Goal: Register for event/course

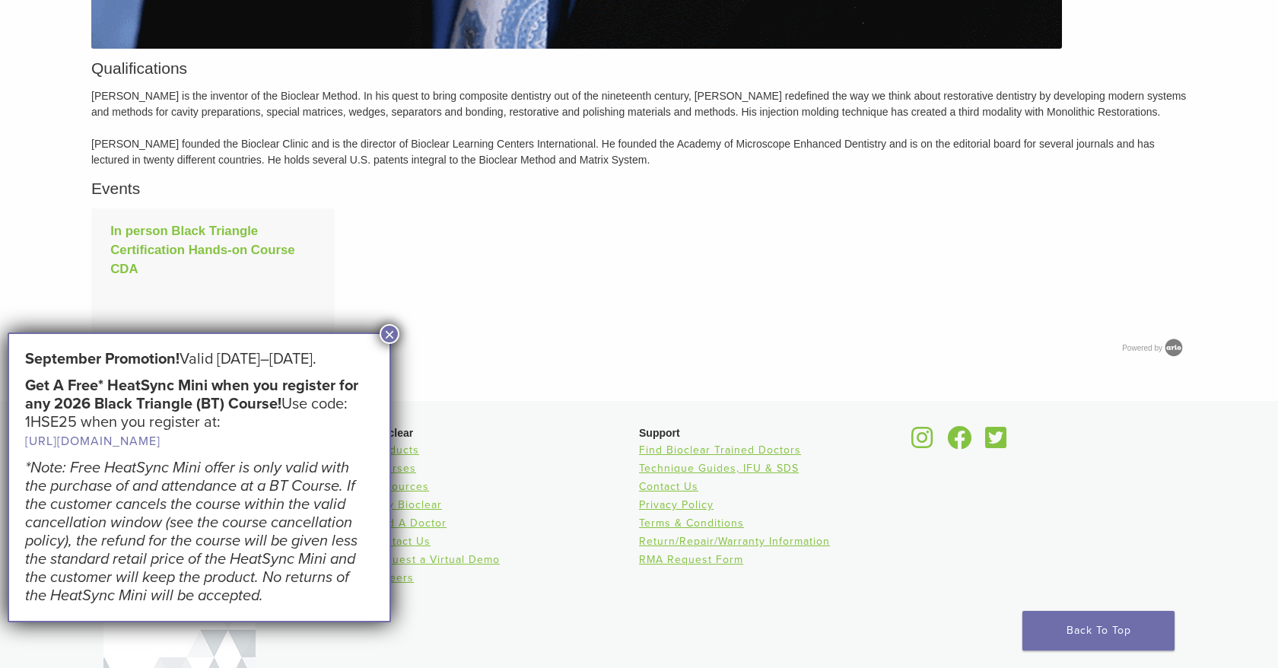
scroll to position [1729, 0]
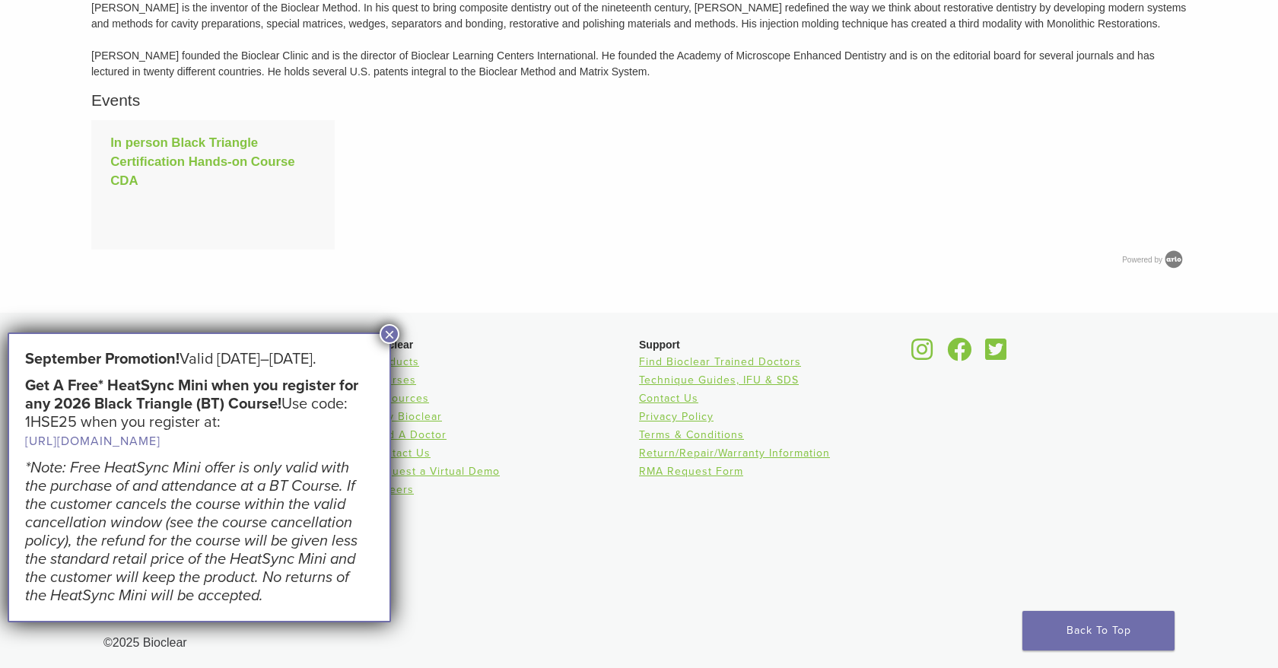
click at [387, 338] on button "×" at bounding box center [390, 334] width 20 height 20
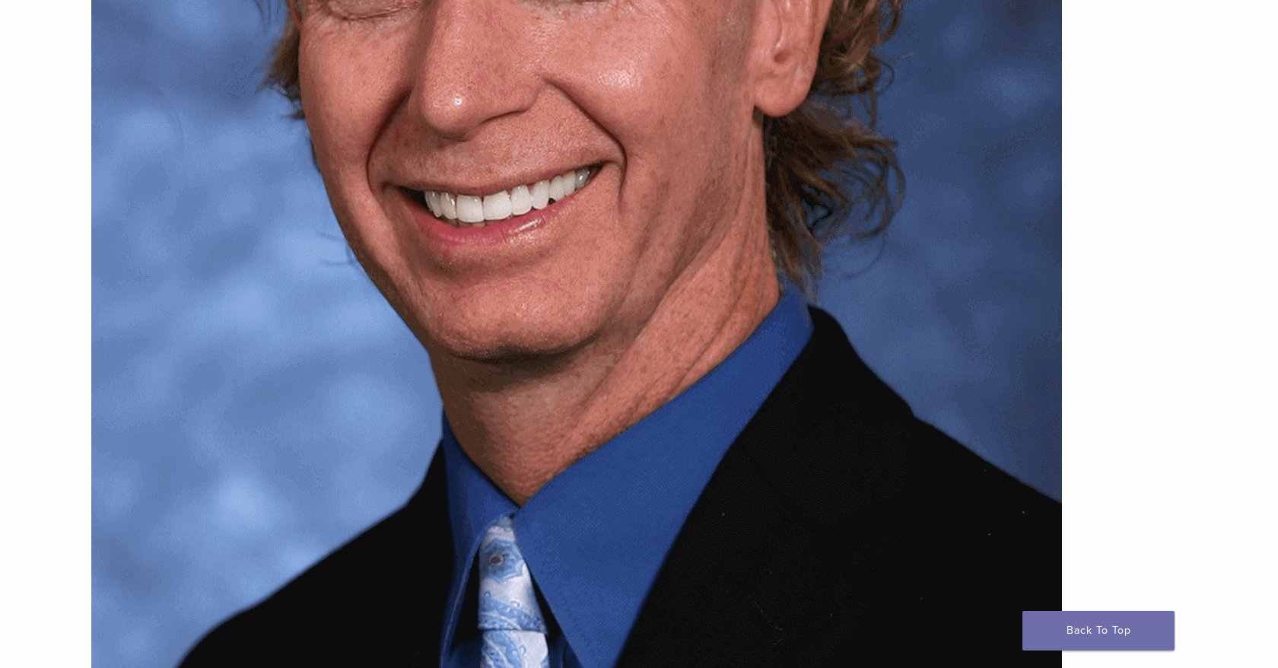
scroll to position [0, 0]
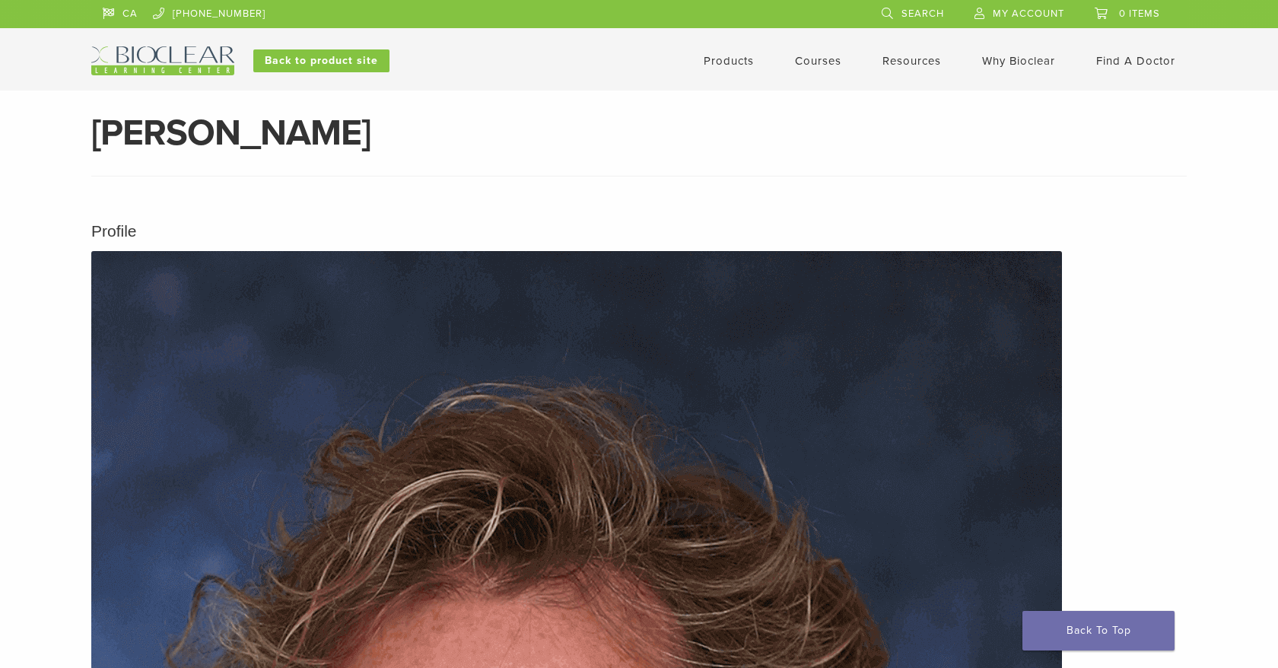
click at [804, 63] on link "Courses" at bounding box center [818, 61] width 46 height 14
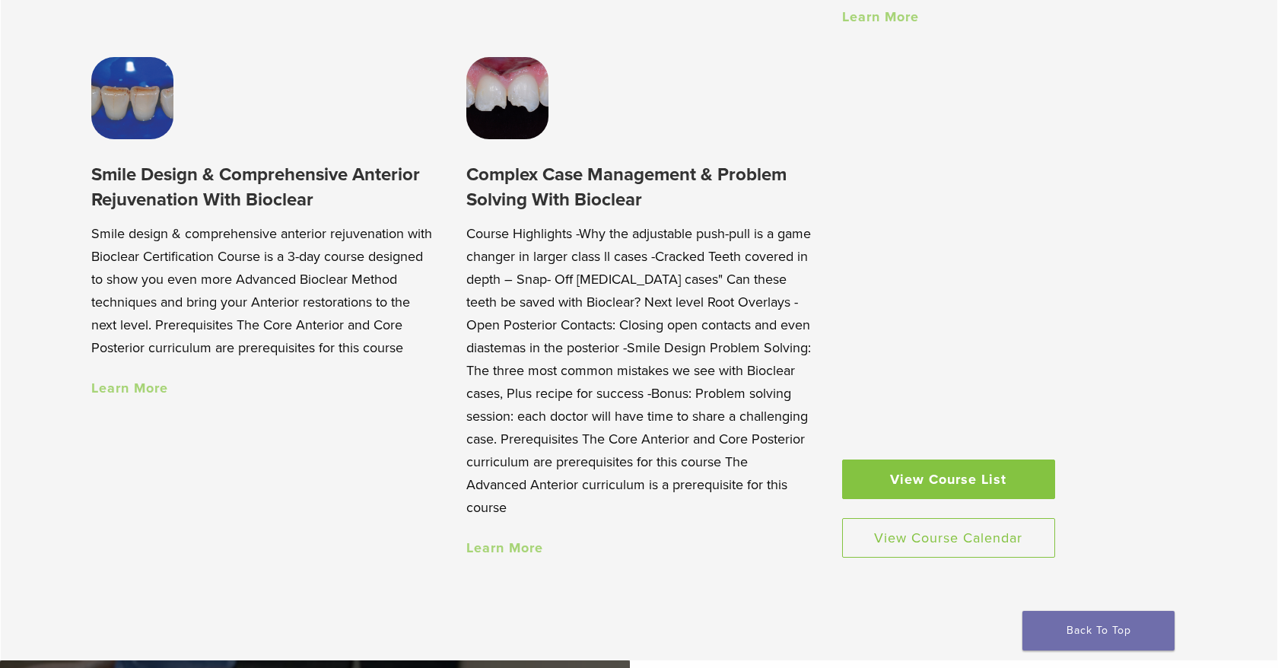
scroll to position [1497, 0]
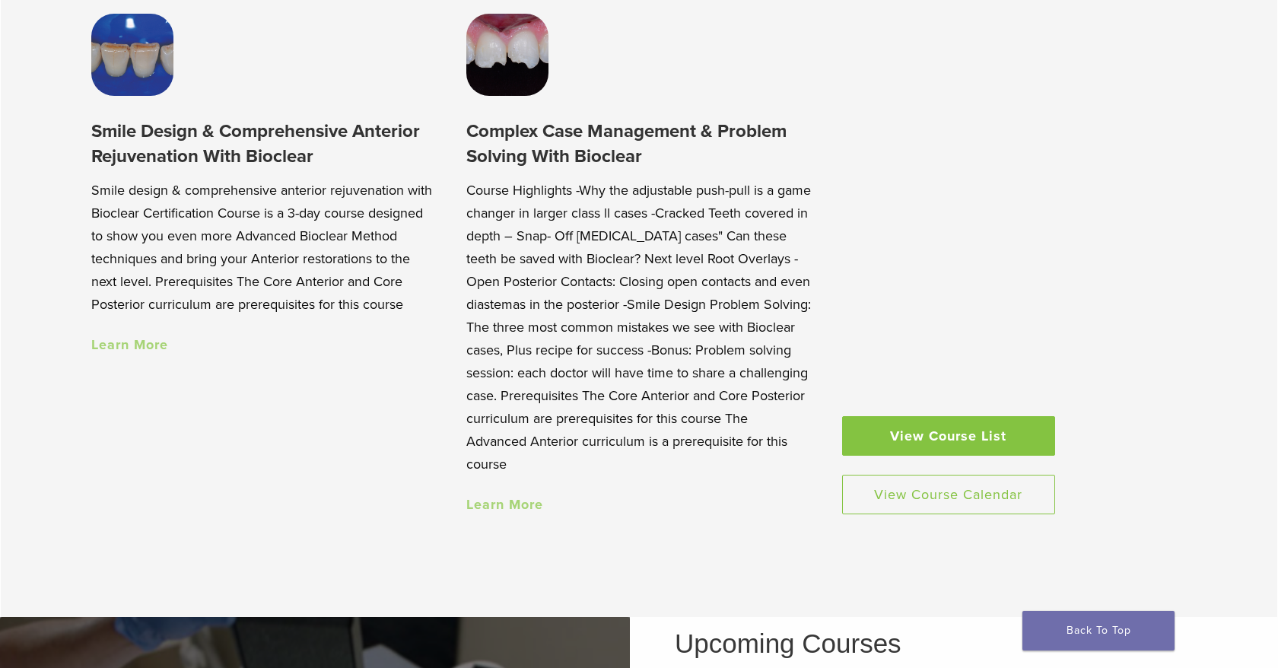
click at [905, 434] on link "View Course List" at bounding box center [948, 436] width 213 height 40
